Goal: Task Accomplishment & Management: Complete application form

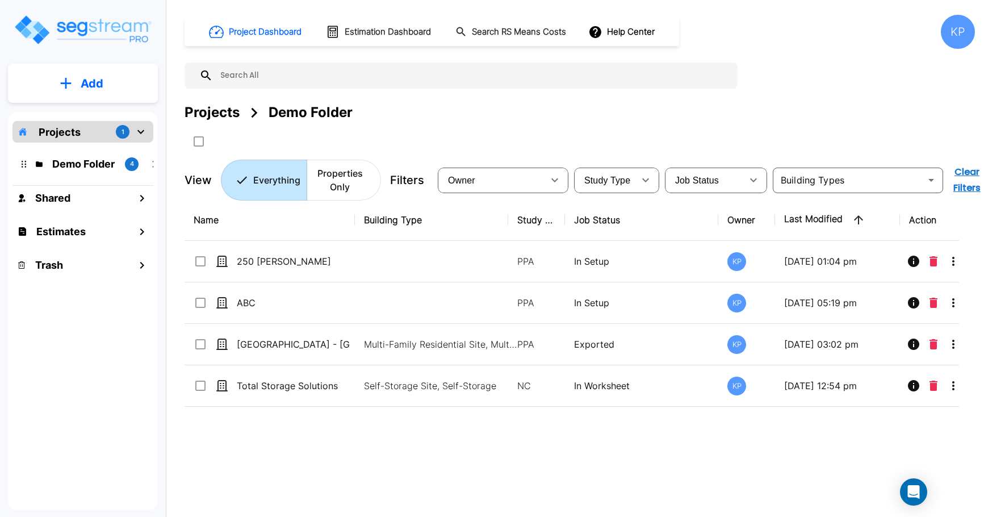
click at [82, 129] on div "Projects 1" at bounding box center [82, 132] width 141 height 22
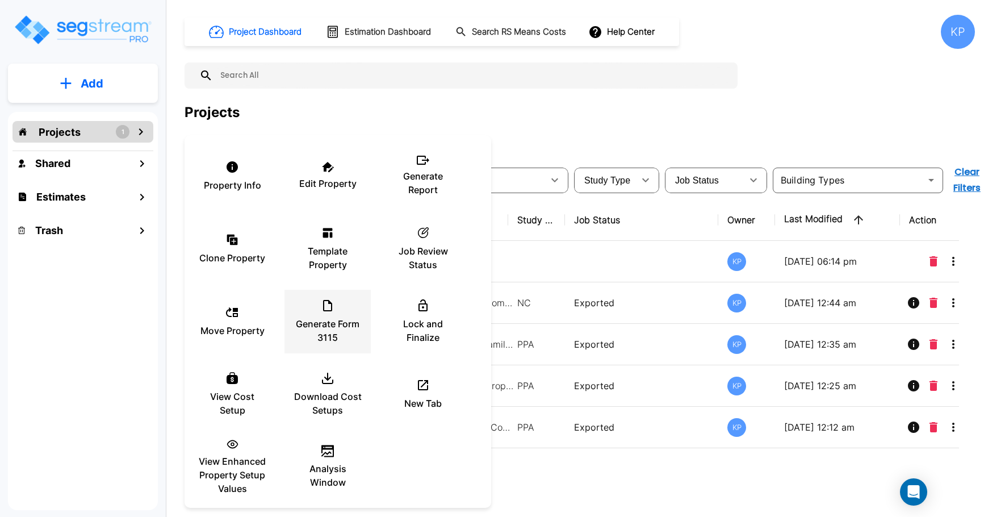
click at [326, 316] on div "Generate Form 3115" at bounding box center [327, 321] width 68 height 57
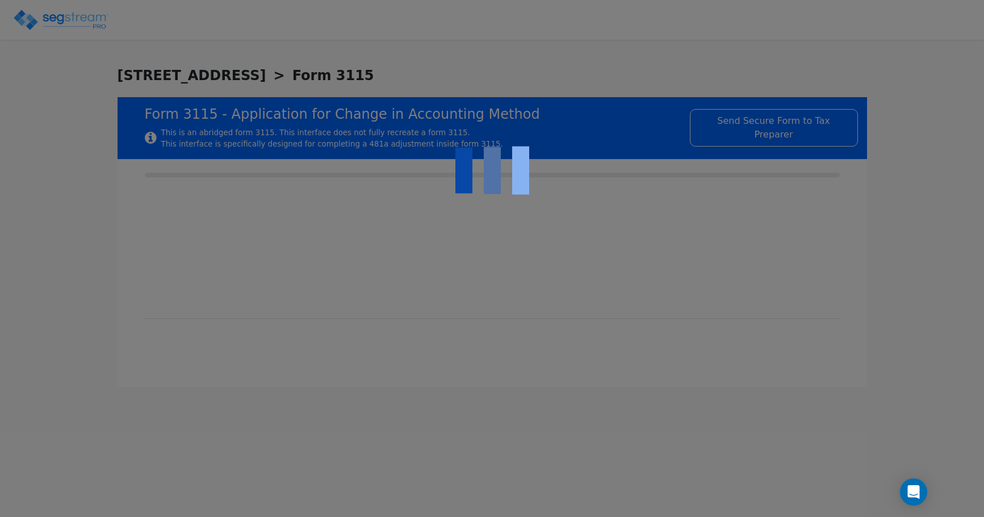
checkbox input "true"
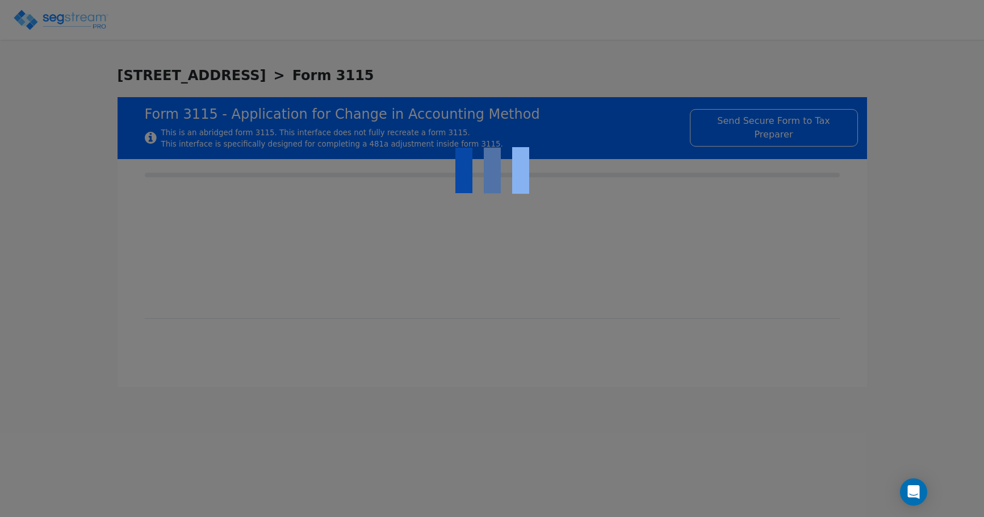
checkbox input "true"
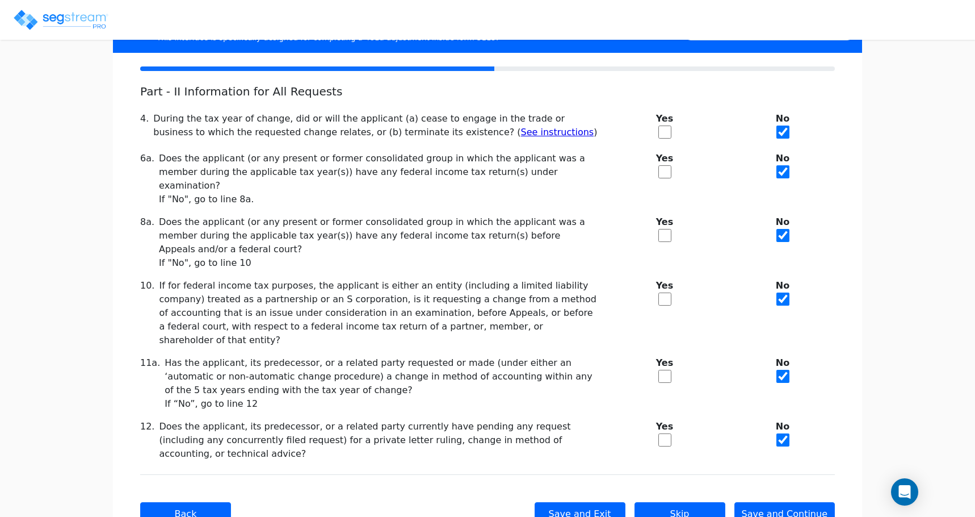
scroll to position [117, 0]
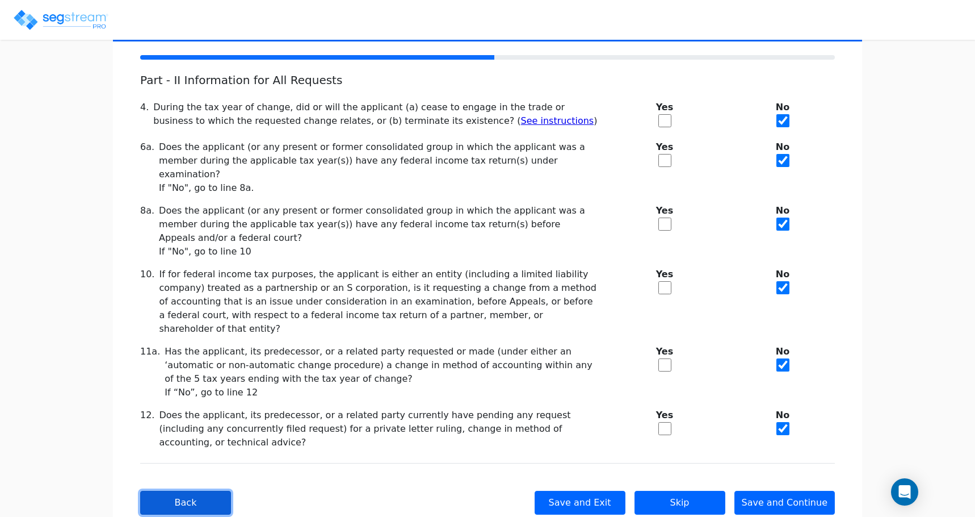
click at [180, 490] on button "Back" at bounding box center [185, 502] width 91 height 24
checkbox input "true"
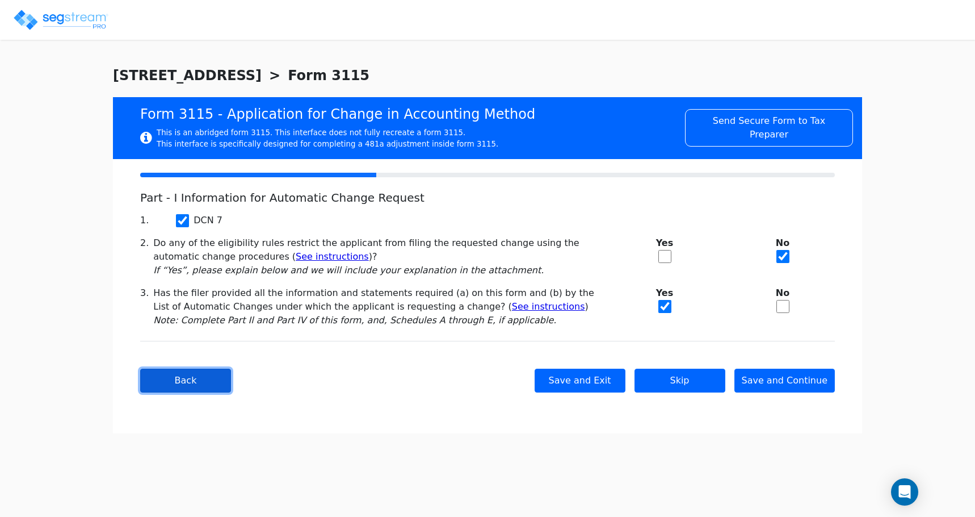
scroll to position [0, 0]
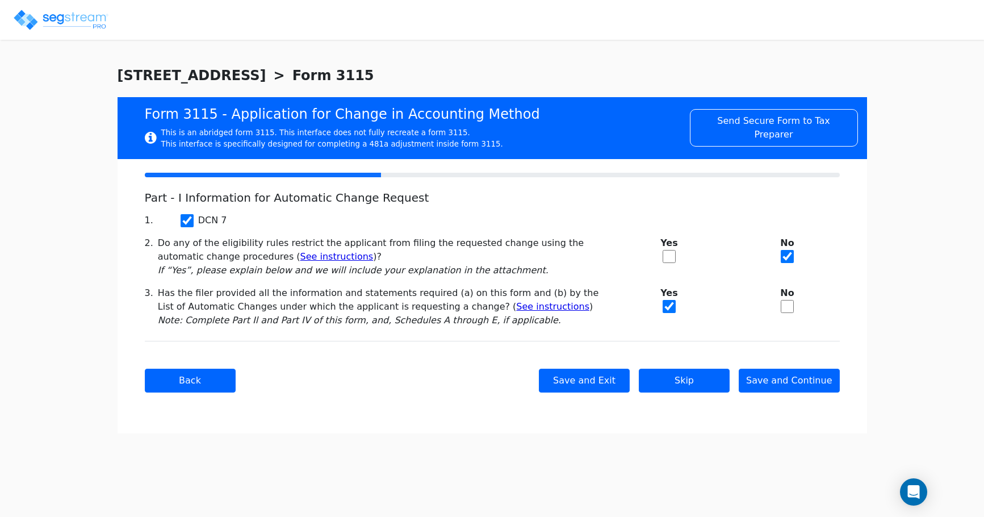
click at [167, 396] on div "Back Save and Exit Skip Save and Continue Next Submit" at bounding box center [492, 380] width 695 height 79
click at [185, 372] on button "Back" at bounding box center [190, 380] width 91 height 24
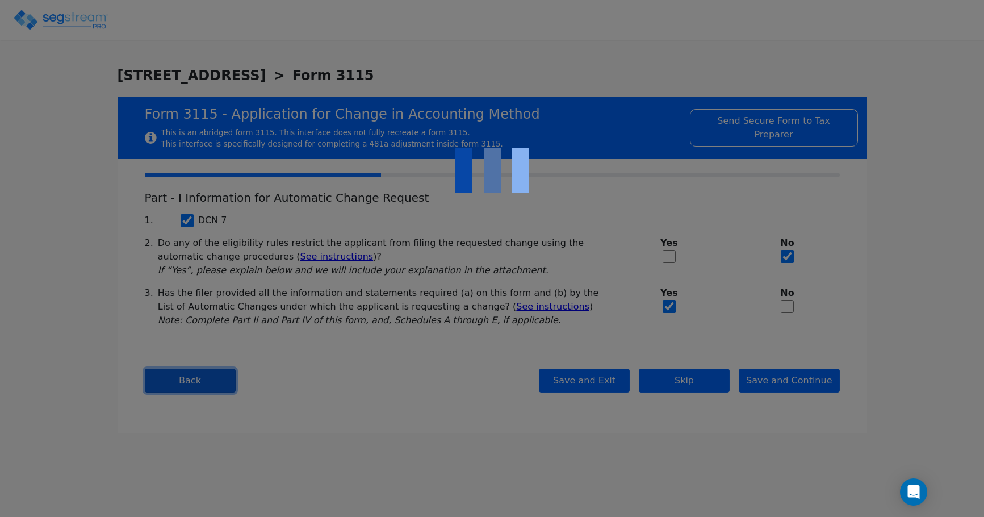
type input "SAC TOWN VENTURES LLC"
type input "6412 TUPELO DE"
type input "[DATE]"
type input "95621"
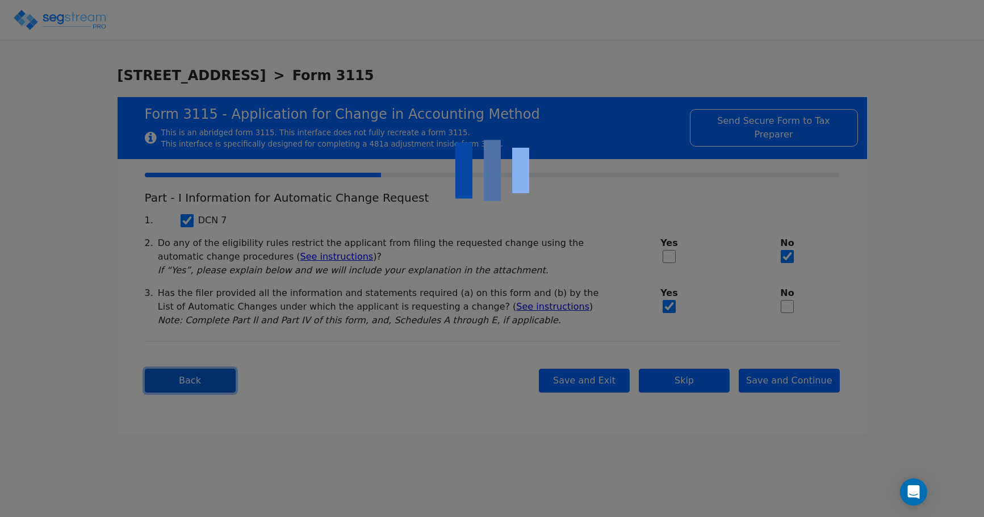
select select "Commercial"
select select "Individual"
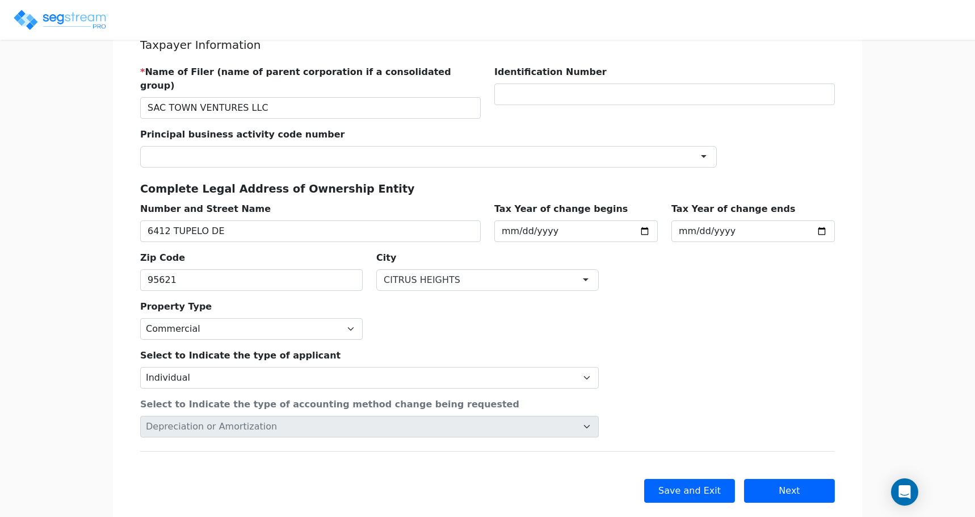
scroll to position [166, 0]
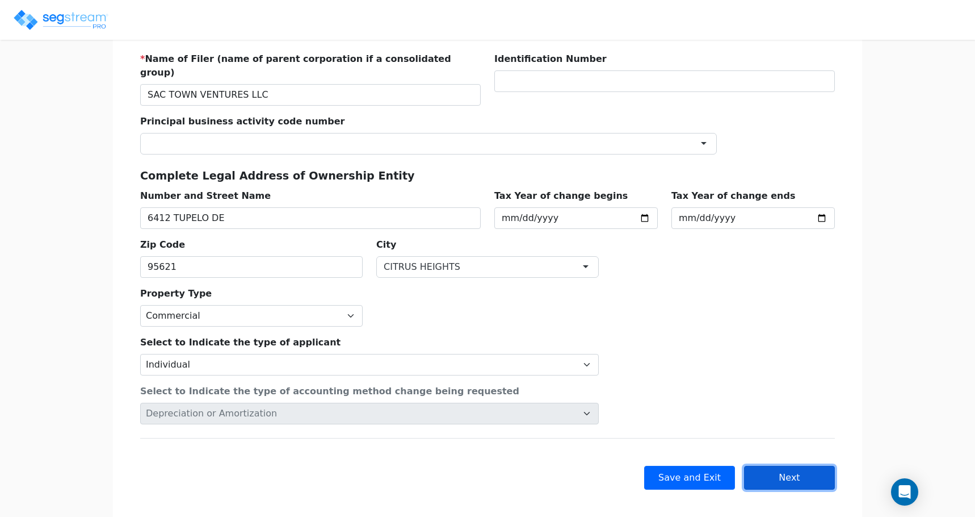
click at [775, 465] on button "Next" at bounding box center [789, 477] width 91 height 24
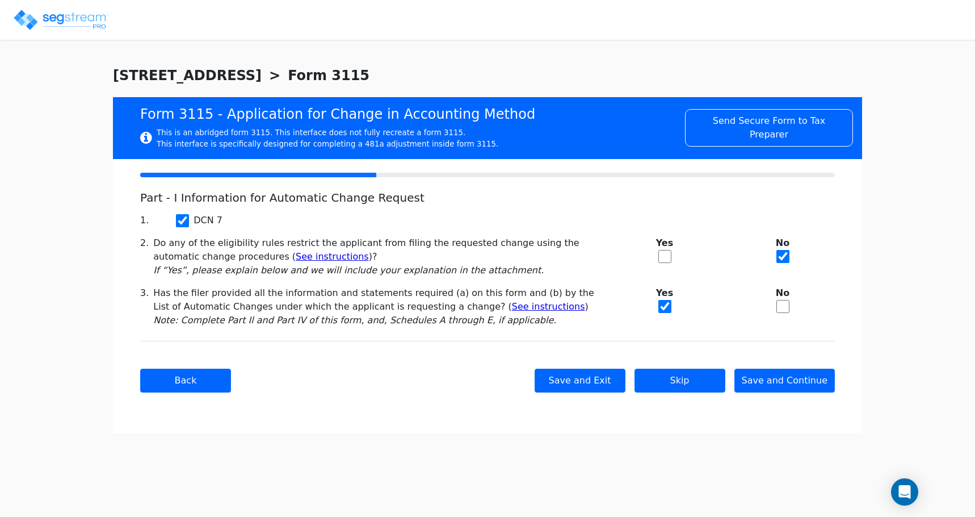
scroll to position [0, 0]
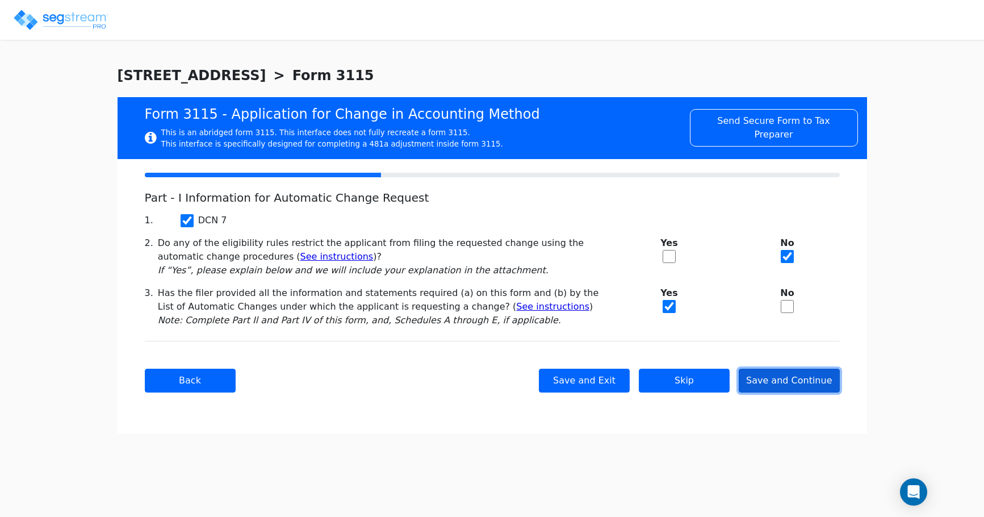
click at [796, 381] on button "Save and Continue" at bounding box center [788, 380] width 101 height 24
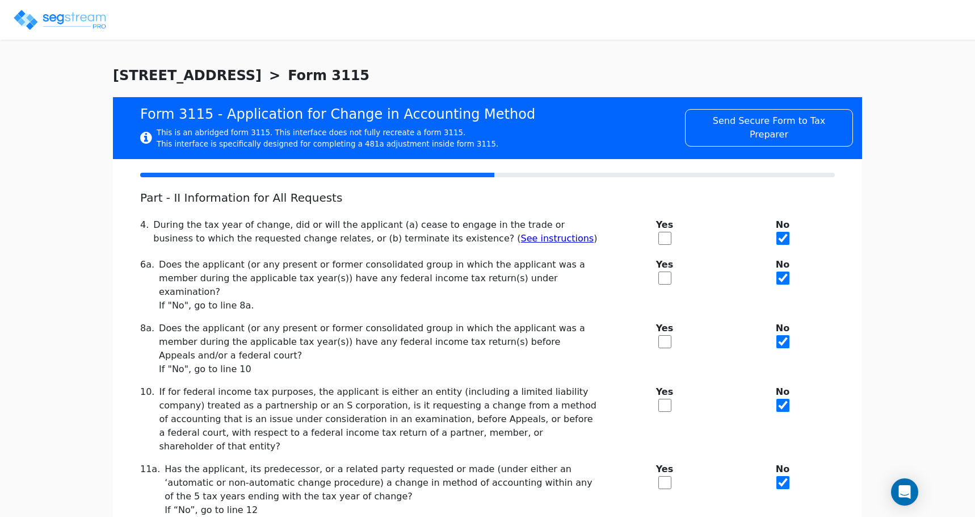
click at [657, 274] on div "Yes" at bounding box center [665, 285] width 118 height 54
click at [663, 278] on input "checkbox" at bounding box center [664, 277] width 13 height 13
checkbox input "true"
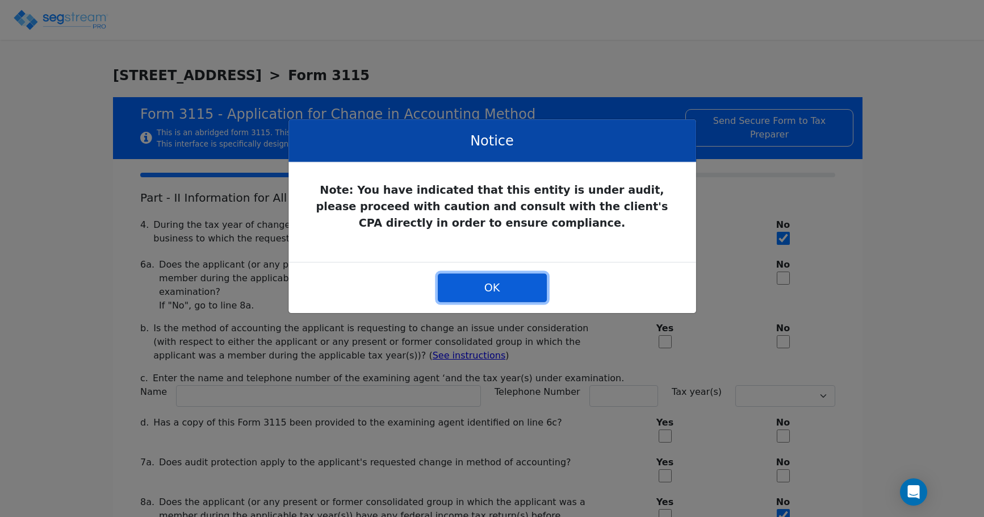
click at [520, 282] on button "OK" at bounding box center [492, 287] width 109 height 28
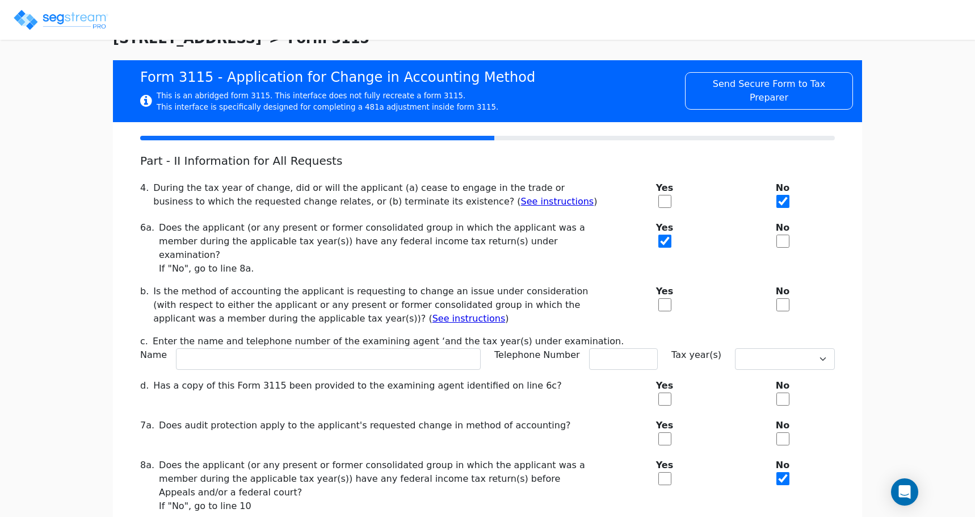
scroll to position [57, 0]
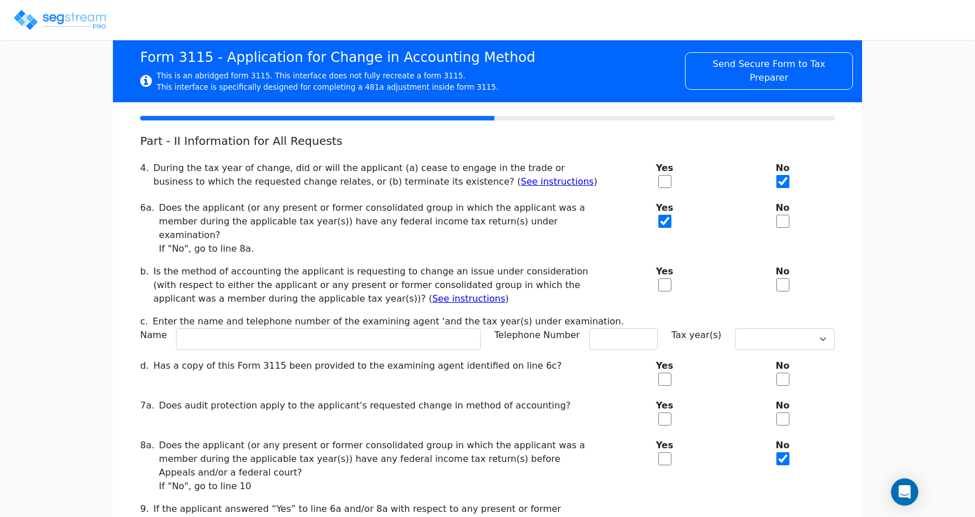
click at [786, 220] on input "checkbox" at bounding box center [782, 221] width 13 height 13
checkbox input "true"
checkbox input "false"
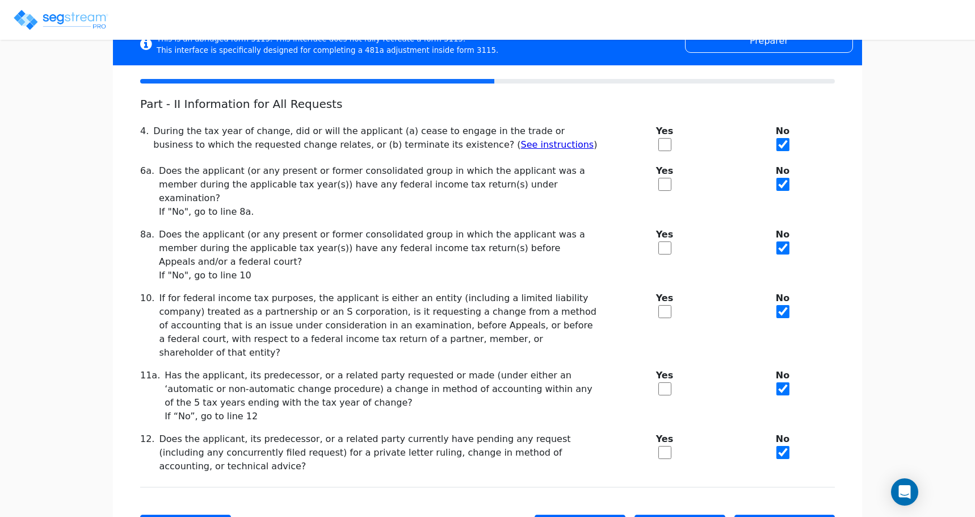
scroll to position [117, 0]
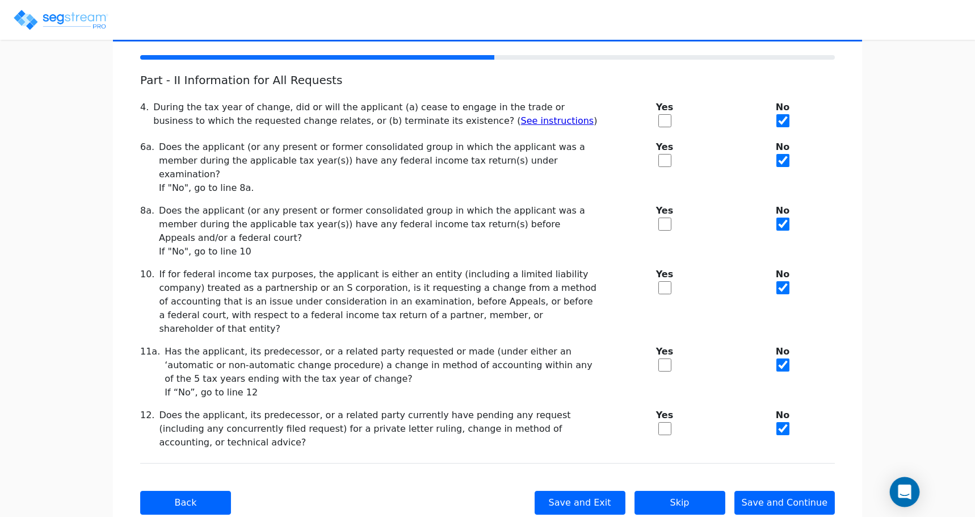
click at [901, 490] on icon "Open Intercom Messenger" at bounding box center [904, 491] width 13 height 15
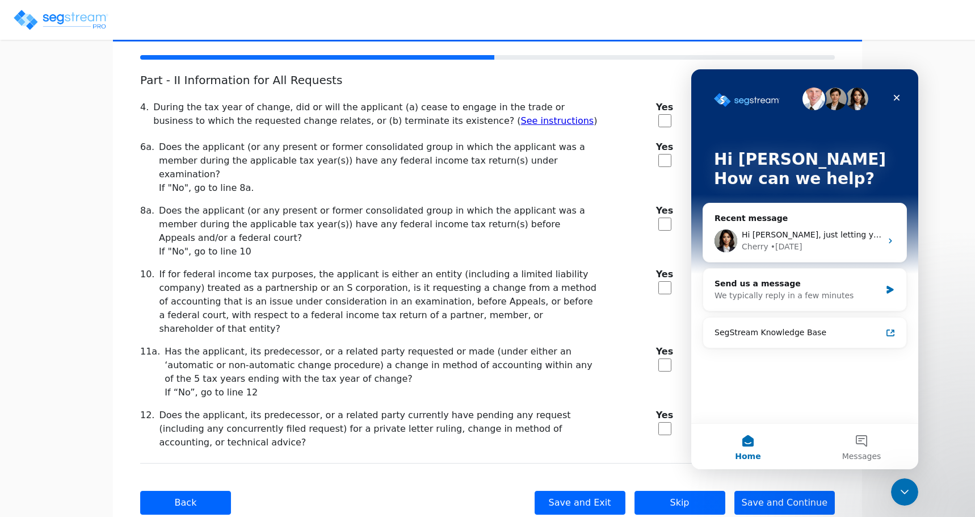
scroll to position [0, 0]
click at [855, 243] on div "Cherry • [DATE]" at bounding box center [812, 247] width 140 height 12
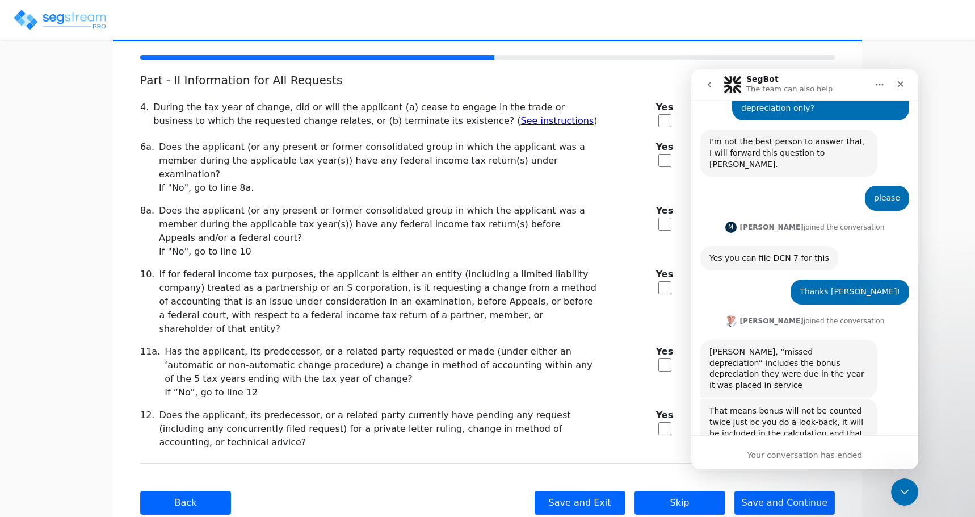
scroll to position [817, 0]
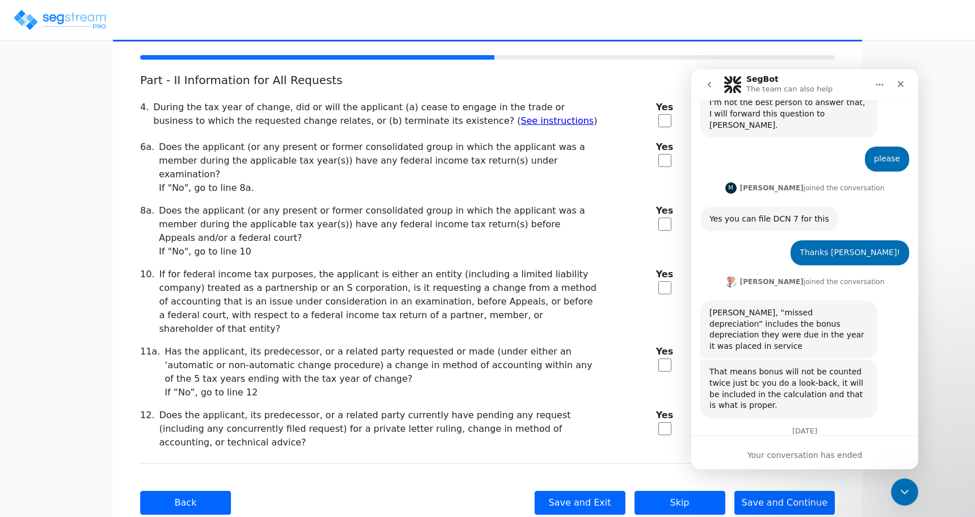
click at [768, 445] on div "Your conversation has ended" at bounding box center [804, 452] width 227 height 34
drag, startPoint x: 422, startPoint y: 304, endPoint x: 415, endPoint y: 307, distance: 6.9
click at [415, 307] on div "Part - II Information for All Requests 4. During the tax year of change, did or…" at bounding box center [487, 261] width 695 height 376
click at [706, 84] on icon "go back" at bounding box center [709, 84] width 9 height 9
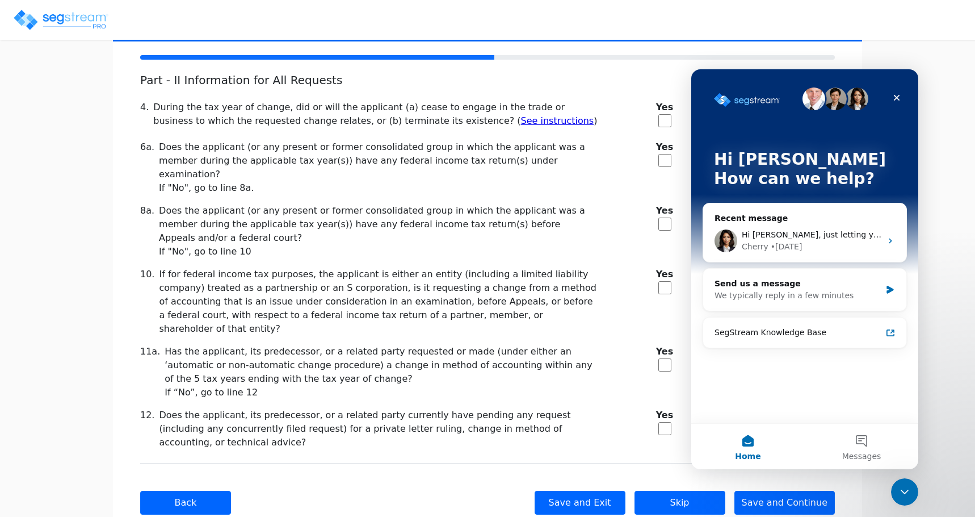
scroll to position [0, 0]
